Goal: Use online tool/utility: Utilize a website feature to perform a specific function

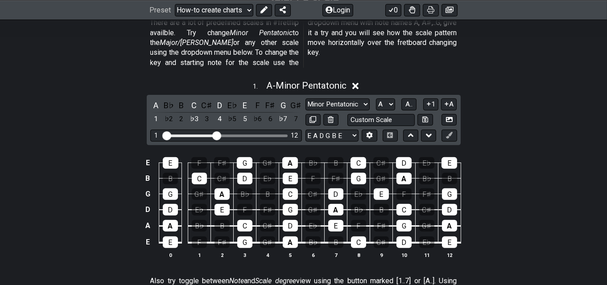
scroll to position [264, 0]
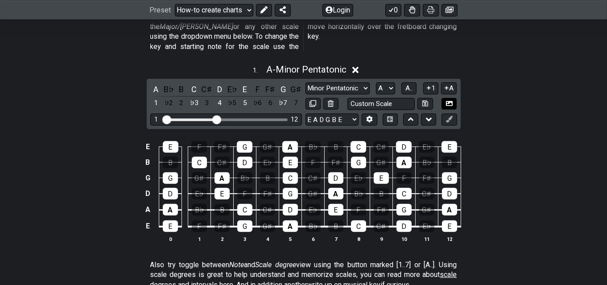
click at [447, 100] on icon at bounding box center [449, 103] width 7 height 7
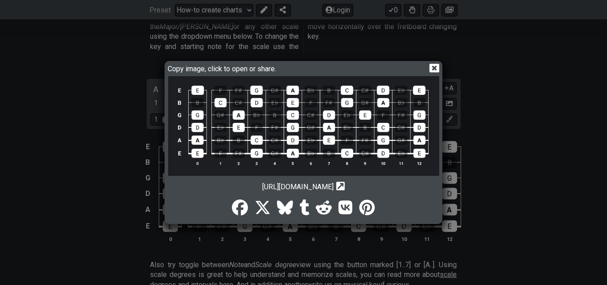
click at [433, 66] on icon at bounding box center [433, 67] width 9 height 9
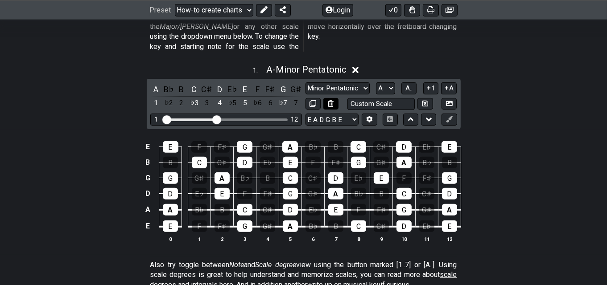
click at [330, 100] on icon at bounding box center [331, 103] width 6 height 7
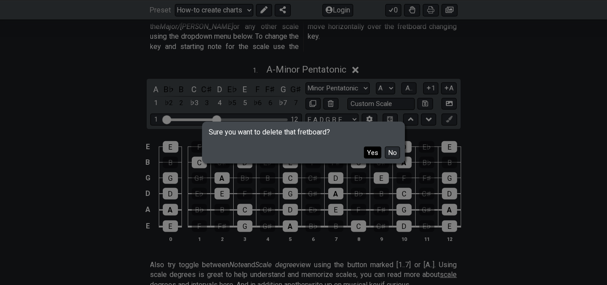
click at [373, 150] on button "Yes" at bounding box center [372, 153] width 17 height 12
select select "Root"
select select "Minor Blues"
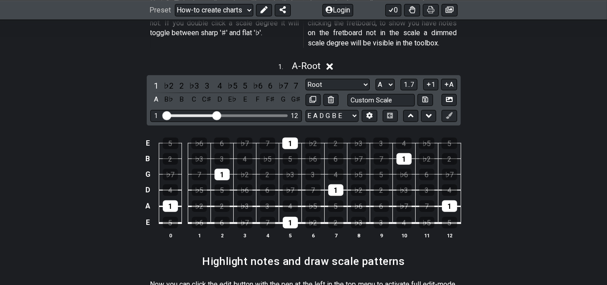
scroll to position [431, 0]
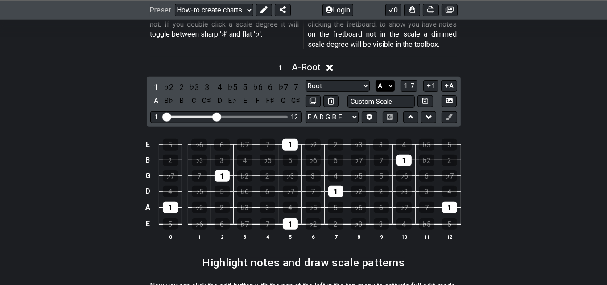
click at [390, 80] on select "A♭ A A♯ B♭ B C C♯ D♭ D D♯ E♭ E F F♯ G♭ G G♯" at bounding box center [384, 86] width 19 height 12
select select "G"
click at [375, 80] on select "A♭ A A♯ B♭ B C C♯ D♭ D D♯ E♭ E F F♯ G♭ G G♯" at bounding box center [384, 86] width 19 height 12
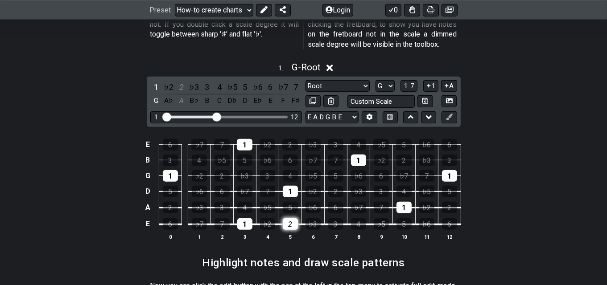
click at [290, 218] on div "2" at bounding box center [290, 224] width 15 height 12
click at [334, 218] on div "3" at bounding box center [335, 224] width 15 height 12
click at [245, 202] on div "4" at bounding box center [244, 208] width 15 height 12
click at [294, 202] on div "5" at bounding box center [290, 208] width 15 height 12
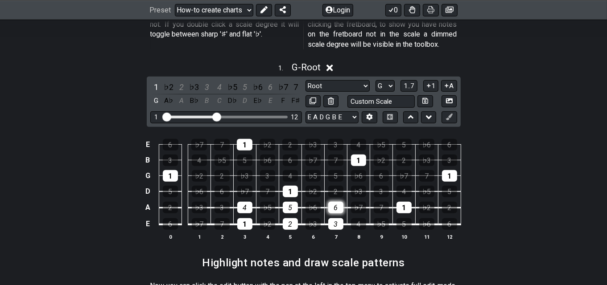
click at [334, 202] on div "6" at bounding box center [335, 208] width 15 height 12
click at [269, 186] on div "7" at bounding box center [267, 192] width 15 height 12
click at [246, 170] on div "♭3" at bounding box center [244, 176] width 15 height 12
click at [250, 170] on div "♭3" at bounding box center [244, 176] width 15 height 12
click at [266, 170] on div "3" at bounding box center [267, 176] width 15 height 12
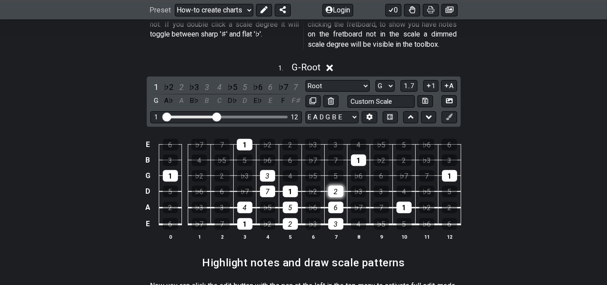
click at [333, 186] on div "2" at bounding box center [335, 192] width 15 height 12
drag, startPoint x: 291, startPoint y: 166, endPoint x: 338, endPoint y: 162, distance: 46.5
click at [338, 162] on tr "G 1 ♭2 2 ♭3 3 4 ♭5 5 ♭6 6 ♭7 7 1" at bounding box center [301, 168] width 318 height 16
click at [338, 170] on div "5" at bounding box center [335, 176] width 15 height 12
click at [334, 170] on div "5" at bounding box center [335, 176] width 15 height 12
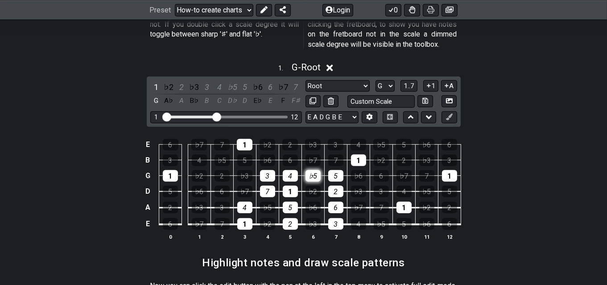
click at [317, 170] on div "♭5" at bounding box center [312, 176] width 15 height 12
click at [243, 155] on div "5" at bounding box center [244, 161] width 15 height 12
click at [287, 155] on div "6" at bounding box center [290, 161] width 15 height 12
click at [334, 155] on div "7" at bounding box center [335, 161] width 15 height 12
click at [333, 139] on div "3" at bounding box center [336, 145] width 16 height 12
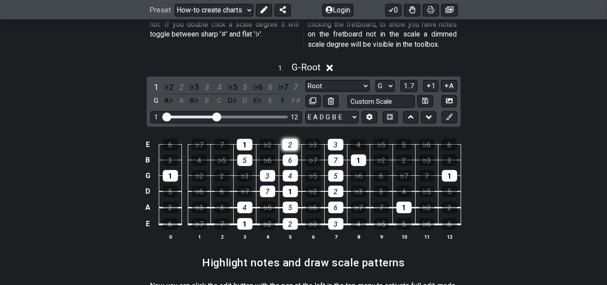
click at [287, 139] on div "2" at bounding box center [290, 145] width 16 height 12
click at [173, 170] on div "1" at bounding box center [170, 176] width 15 height 12
click at [358, 155] on div "1" at bounding box center [358, 161] width 15 height 12
click at [408, 202] on div "1" at bounding box center [403, 208] width 15 height 12
click at [450, 170] on div "1" at bounding box center [449, 176] width 15 height 12
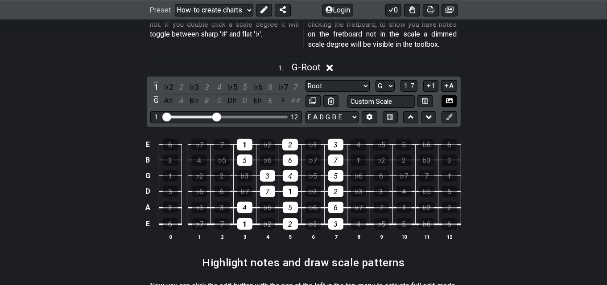
click at [444, 95] on button at bounding box center [448, 101] width 15 height 12
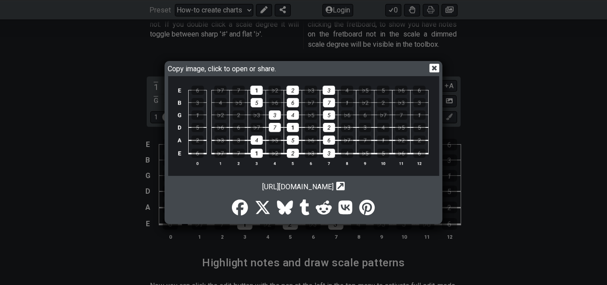
click at [433, 71] on icon at bounding box center [433, 68] width 9 height 8
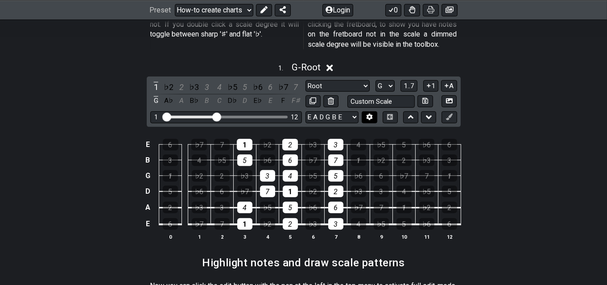
click at [371, 111] on button at bounding box center [369, 117] width 15 height 12
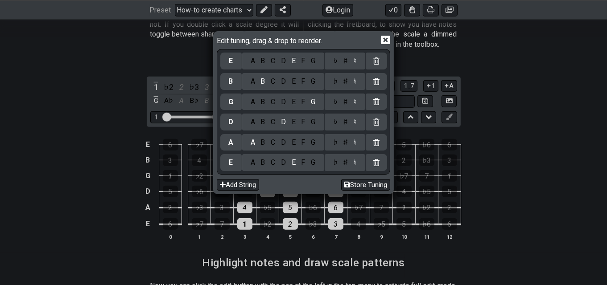
click at [385, 43] on icon at bounding box center [385, 40] width 9 height 8
